Goal: Task Accomplishment & Management: Complete application form

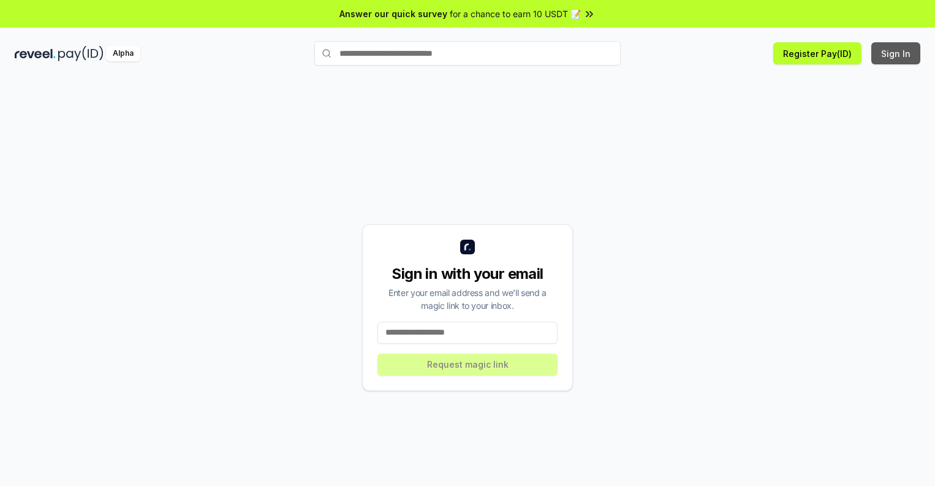
click at [897, 53] on button "Sign In" at bounding box center [896, 53] width 49 height 22
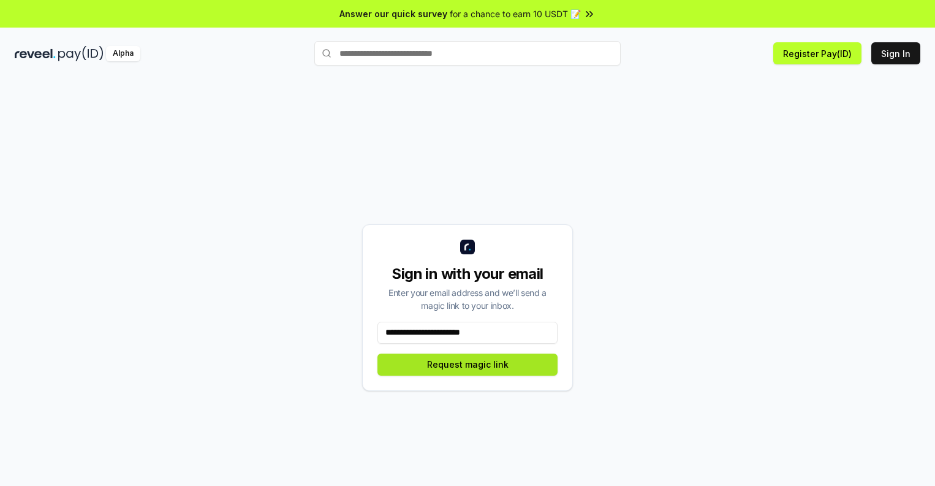
type input "**********"
click at [468, 364] on button "Request magic link" at bounding box center [468, 365] width 180 height 22
